Goal: Use online tool/utility: Utilize a website feature to perform a specific function

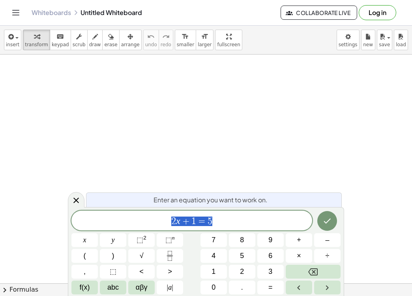
scroll to position [41, 0]
click at [79, 200] on icon at bounding box center [75, 199] width 9 height 9
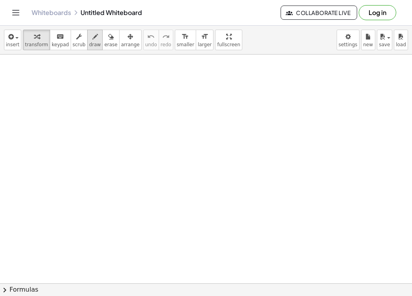
click at [92, 40] on icon "button" at bounding box center [95, 36] width 6 height 9
drag, startPoint x: 80, startPoint y: 94, endPoint x: 80, endPoint y: 128, distance: 34.3
click at [80, 128] on div at bounding box center [206, 245] width 412 height 464
drag, startPoint x: 107, startPoint y: 113, endPoint x: 124, endPoint y: 113, distance: 16.6
click at [122, 113] on div at bounding box center [206, 245] width 412 height 464
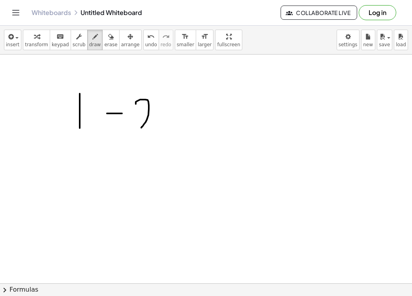
drag, startPoint x: 136, startPoint y: 103, endPoint x: 161, endPoint y: 122, distance: 31.9
click at [161, 122] on div at bounding box center [206, 245] width 412 height 464
drag, startPoint x: 169, startPoint y: 114, endPoint x: 178, endPoint y: 124, distance: 14.0
click at [178, 124] on div at bounding box center [206, 245] width 412 height 464
drag, startPoint x: 178, startPoint y: 115, endPoint x: 170, endPoint y: 127, distance: 14.6
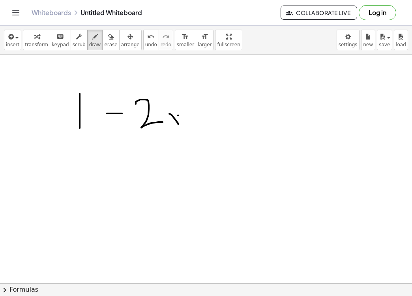
click at [170, 127] on div at bounding box center [206, 245] width 412 height 464
drag, startPoint x: 204, startPoint y: 108, endPoint x: 201, endPoint y: 116, distance: 9.1
click at [204, 118] on div at bounding box center [206, 245] width 412 height 464
drag, startPoint x: 200, startPoint y: 115, endPoint x: 209, endPoint y: 115, distance: 9.5
click at [209, 115] on div at bounding box center [206, 245] width 412 height 464
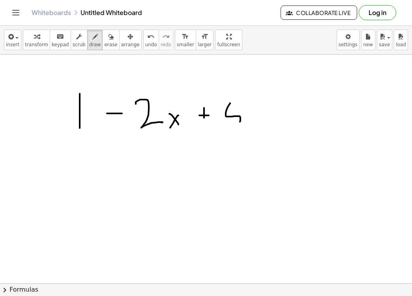
drag, startPoint x: 230, startPoint y: 103, endPoint x: 226, endPoint y: 122, distance: 19.1
click at [228, 122] on div at bounding box center [206, 245] width 412 height 464
drag, startPoint x: 230, startPoint y: 103, endPoint x: 250, endPoint y: 101, distance: 20.6
click at [248, 101] on div at bounding box center [206, 245] width 412 height 464
drag, startPoint x: 262, startPoint y: 114, endPoint x: 272, endPoint y: 114, distance: 9.9
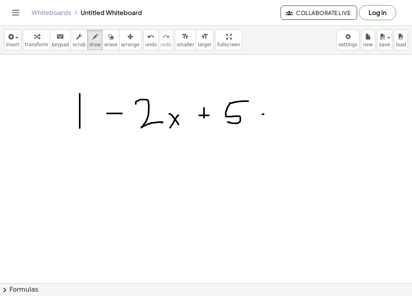
click at [271, 114] on div at bounding box center [206, 245] width 412 height 464
drag, startPoint x: 269, startPoint y: 117, endPoint x: 275, endPoint y: 117, distance: 6.7
click at [275, 117] on div at bounding box center [206, 245] width 412 height 464
drag, startPoint x: 298, startPoint y: 97, endPoint x: 313, endPoint y: 104, distance: 16.4
click at [314, 103] on div at bounding box center [206, 245] width 412 height 464
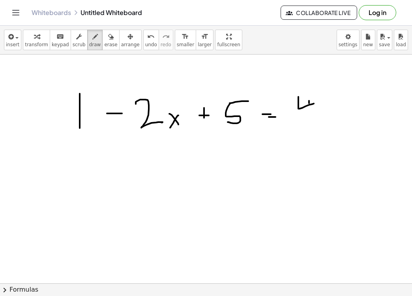
drag, startPoint x: 309, startPoint y: 101, endPoint x: 309, endPoint y: 121, distance: 20.1
click at [309, 121] on div at bounding box center [206, 245] width 412 height 464
drag, startPoint x: 58, startPoint y: 153, endPoint x: 77, endPoint y: 172, distance: 26.0
click at [77, 172] on div at bounding box center [206, 245] width 412 height 464
drag, startPoint x: 43, startPoint y: 160, endPoint x: 52, endPoint y: 160, distance: 8.3
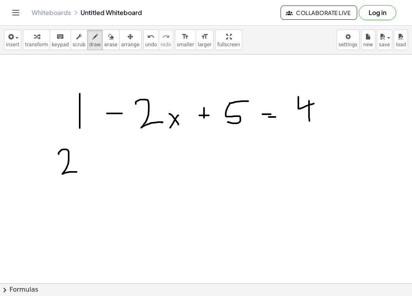
click at [49, 160] on div at bounding box center [206, 245] width 412 height 464
drag, startPoint x: 82, startPoint y: 162, endPoint x: 97, endPoint y: 170, distance: 16.6
click at [97, 172] on div at bounding box center [206, 245] width 412 height 464
drag, startPoint x: 79, startPoint y: 180, endPoint x: 97, endPoint y: 166, distance: 22.6
click at [97, 167] on div at bounding box center [206, 245] width 412 height 464
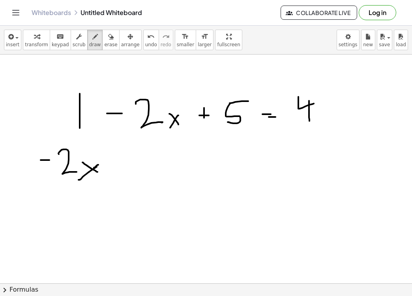
drag, startPoint x: 94, startPoint y: 167, endPoint x: 99, endPoint y: 165, distance: 5.5
click at [98, 165] on div at bounding box center [206, 245] width 412 height 464
drag, startPoint x: 122, startPoint y: 162, endPoint x: 123, endPoint y: 174, distance: 11.5
click at [122, 172] on div at bounding box center [206, 245] width 412 height 464
drag, startPoint x: 124, startPoint y: 170, endPoint x: 133, endPoint y: 170, distance: 9.1
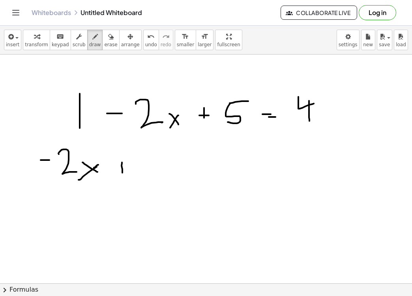
click at [131, 170] on div at bounding box center [206, 245] width 412 height 464
drag, startPoint x: 140, startPoint y: 159, endPoint x: 141, endPoint y: 181, distance: 22.5
click at [141, 181] on div at bounding box center [206, 245] width 412 height 464
drag, startPoint x: 179, startPoint y: 166, endPoint x: 179, endPoint y: 174, distance: 7.9
click at [179, 174] on div at bounding box center [206, 245] width 412 height 464
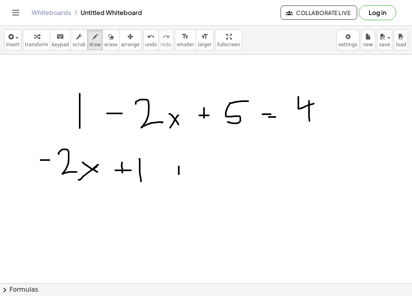
drag, startPoint x: 180, startPoint y: 171, endPoint x: 188, endPoint y: 170, distance: 8.4
click at [188, 170] on div at bounding box center [206, 245] width 412 height 464
drag, startPoint x: 204, startPoint y: 160, endPoint x: 202, endPoint y: 182, distance: 21.8
click at [202, 182] on div at bounding box center [206, 245] width 412 height 464
drag, startPoint x: 203, startPoint y: 162, endPoint x: 226, endPoint y: 162, distance: 22.9
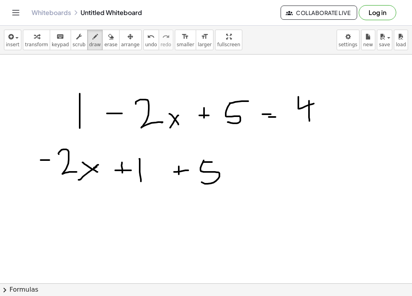
click at [226, 162] on div at bounding box center [206, 245] width 412 height 464
drag, startPoint x: 251, startPoint y: 174, endPoint x: 257, endPoint y: 176, distance: 6.2
click at [262, 174] on div at bounding box center [206, 245] width 412 height 464
drag, startPoint x: 253, startPoint y: 180, endPoint x: 262, endPoint y: 180, distance: 9.1
click at [262, 180] on div at bounding box center [206, 245] width 412 height 464
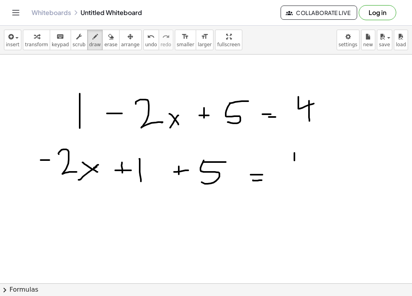
drag, startPoint x: 294, startPoint y: 154, endPoint x: 309, endPoint y: 167, distance: 19.8
click at [309, 167] on div at bounding box center [206, 245] width 412 height 464
drag, startPoint x: 305, startPoint y: 162, endPoint x: 306, endPoint y: 185, distance: 23.3
click at [306, 185] on div at bounding box center [206, 245] width 412 height 464
drag, startPoint x: 90, startPoint y: 202, endPoint x: 101, endPoint y: 202, distance: 11.1
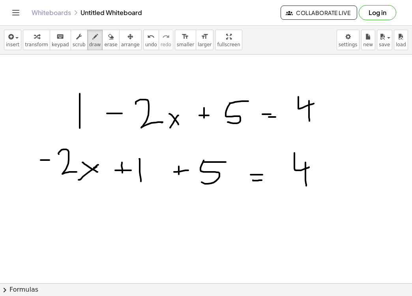
click at [94, 202] on div at bounding box center [206, 245] width 412 height 464
drag
click at [114, 209] on div at bounding box center [206, 245] width 412 height 464
click at [128, 208] on div at bounding box center [206, 245] width 412 height 464
click at [116, 212] on div at bounding box center [206, 245] width 412 height 464
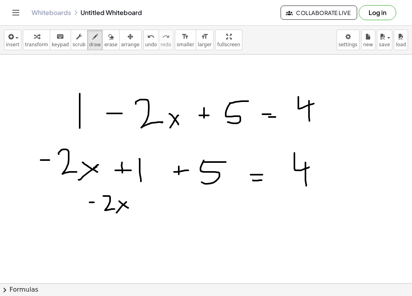
click at [140, 207] on div at bounding box center [206, 245] width 412 height 464
click at [144, 202] on div at bounding box center [206, 245] width 412 height 464
click at [156, 210] on div at bounding box center [206, 245] width 412 height 464
click at [186, 208] on div at bounding box center [206, 245] width 412 height 464
click at [189, 214] on div at bounding box center [206, 245] width 412 height 464
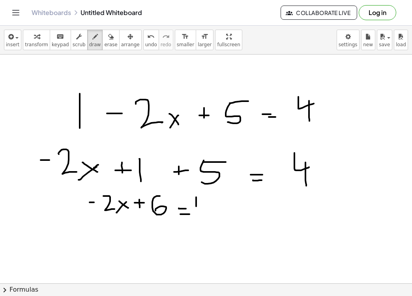
click at [212, 207] on div at bounding box center [206, 245] width 412 height 464
click at [209, 216] on div at bounding box center [206, 245] width 412 height 464
click at [112, 229] on div at bounding box center [206, 245] width 412 height 464
click at [126, 238] on div at bounding box center [206, 245] width 412 height 464
click at [140, 236] on div at bounding box center [206, 245] width 412 height 464
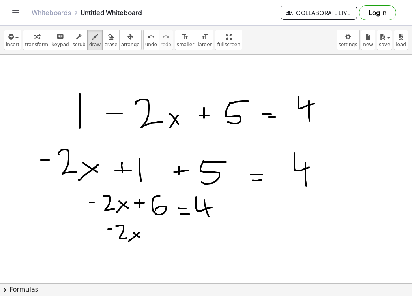
click at [141, 231] on div at bounding box center [206, 245] width 412 height 464
click at [165, 236] on div at bounding box center [206, 245] width 412 height 464
click at [168, 241] on div at bounding box center [206, 245] width 412 height 464
click at [192, 240] on div at bounding box center [206, 245] width 412 height 464
click at [212, 240] on div at bounding box center [206, 245] width 412 height 464
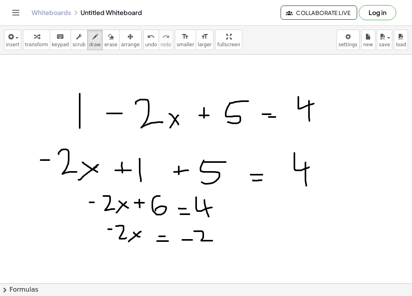
click at [133, 259] on div at bounding box center [206, 245] width 412 height 464
click at [124, 261] on div at bounding box center [206, 245] width 412 height 464
click at [150, 258] on div at bounding box center [206, 245] width 412 height 464
click at [156, 262] on div at bounding box center [206, 245] width 412 height 464
click at [169, 269] on div at bounding box center [206, 245] width 412 height 464
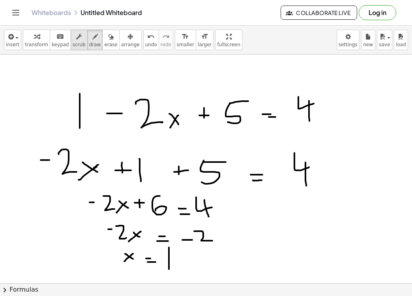
click at [79, 40] on div "button" at bounding box center [79, 36] width 13 height 9
click at [108, 103] on div at bounding box center [206, 245] width 412 height 464
click at [77, 43] on span "scrub" at bounding box center [79, 45] width 13 height 6
click at [59, 41] on icon "keyboard" at bounding box center [59, 36] width 7 height 9
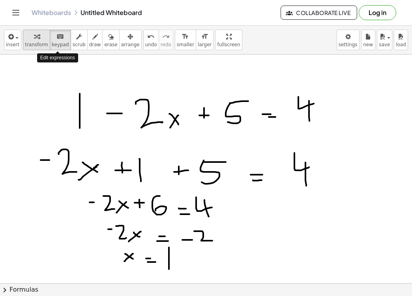
click at [37, 41] on icon "button" at bounding box center [37, 36] width 6 height 9
click at [160, 131] on div at bounding box center [206, 245] width 412 height 464
click at [153, 118] on div at bounding box center [206, 245] width 412 height 464
click at [164, 125] on div at bounding box center [206, 245] width 412 height 464
click at [39, 43] on span "transform" at bounding box center [36, 45] width 23 height 6
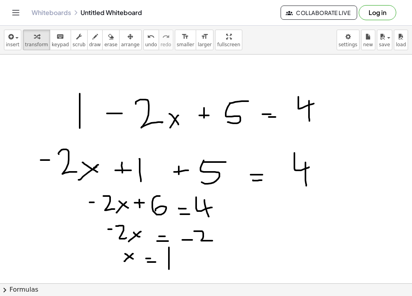
click at [106, 109] on div at bounding box center [206, 245] width 412 height 464
click at [45, 41] on div "button" at bounding box center [36, 36] width 23 height 9
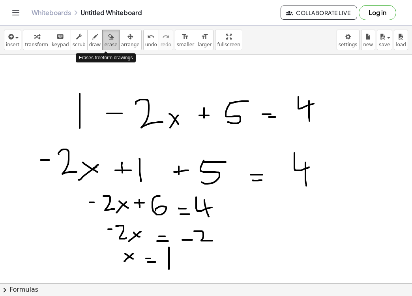
click at [108, 41] on icon "button" at bounding box center [111, 36] width 6 height 9
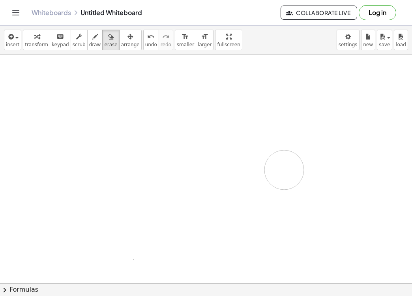
click at [283, 170] on div at bounding box center [206, 245] width 412 height 464
click at [92, 41] on icon "button" at bounding box center [95, 36] width 6 height 9
click at [7, 40] on icon "button" at bounding box center [10, 36] width 7 height 9
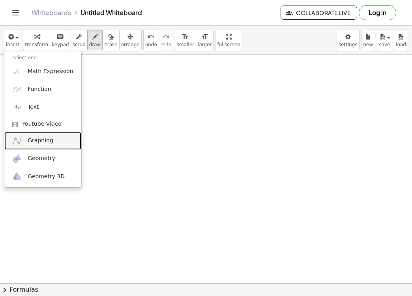
click at [63, 146] on link "Graphing" at bounding box center [42, 141] width 77 height 18
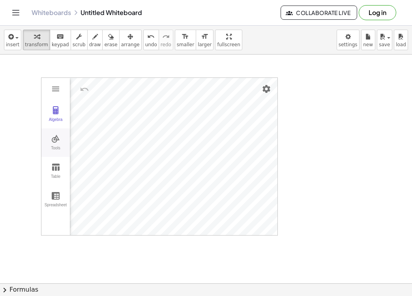
click at [59, 141] on img "Graphing Calculator" at bounding box center [55, 138] width 9 height 9
click at [53, 150] on div "Tools" at bounding box center [55, 151] width 25 height 11
click at [92, 41] on icon "button" at bounding box center [95, 36] width 6 height 9
click at [173, 161] on div at bounding box center [206, 245] width 412 height 464
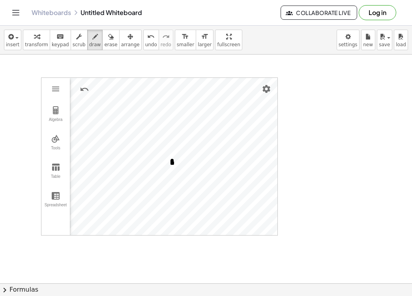
click at [172, 162] on div at bounding box center [206, 245] width 412 height 464
click at [94, 43] on span "draw" at bounding box center [95, 45] width 12 height 6
click at [342, 45] on body "Graspable Math Activities Get Started Activity Bank Assigned Work Classes White…" at bounding box center [206, 148] width 412 height 296
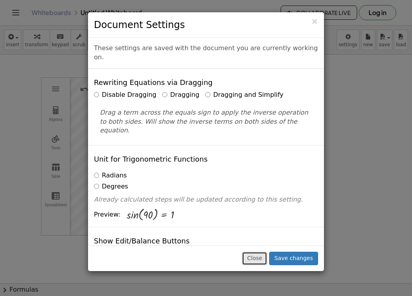
click at [256, 259] on button "Close" at bounding box center [254, 257] width 25 height 13
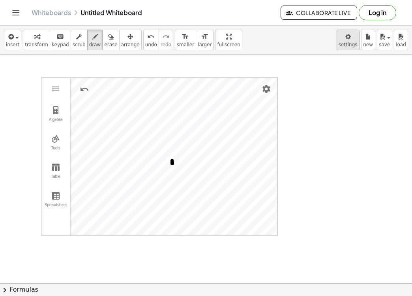
click at [338, 46] on body "Graspable Math Activities Get Started Activity Bank Assigned Work Classes White…" at bounding box center [206, 148] width 412 height 296
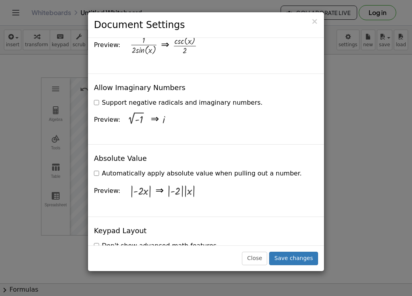
scroll to position [1526, 0]
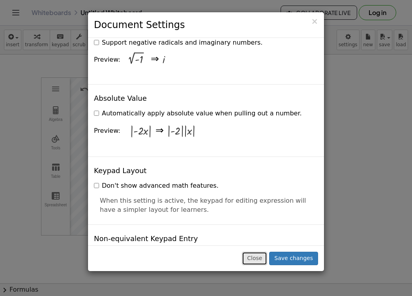
click at [259, 262] on button "Close" at bounding box center [254, 257] width 25 height 13
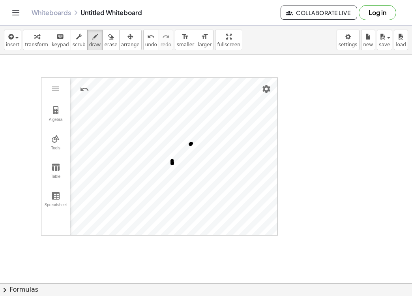
click at [189, 144] on div at bounding box center [206, 245] width 412 height 464
click at [208, 127] on div at bounding box center [206, 245] width 412 height 464
drag, startPoint x: 173, startPoint y: 161, endPoint x: 205, endPoint y: 116, distance: 55.2
click at [205, 116] on div at bounding box center [206, 245] width 412 height 464
